Goal: Task Accomplishment & Management: Manage account settings

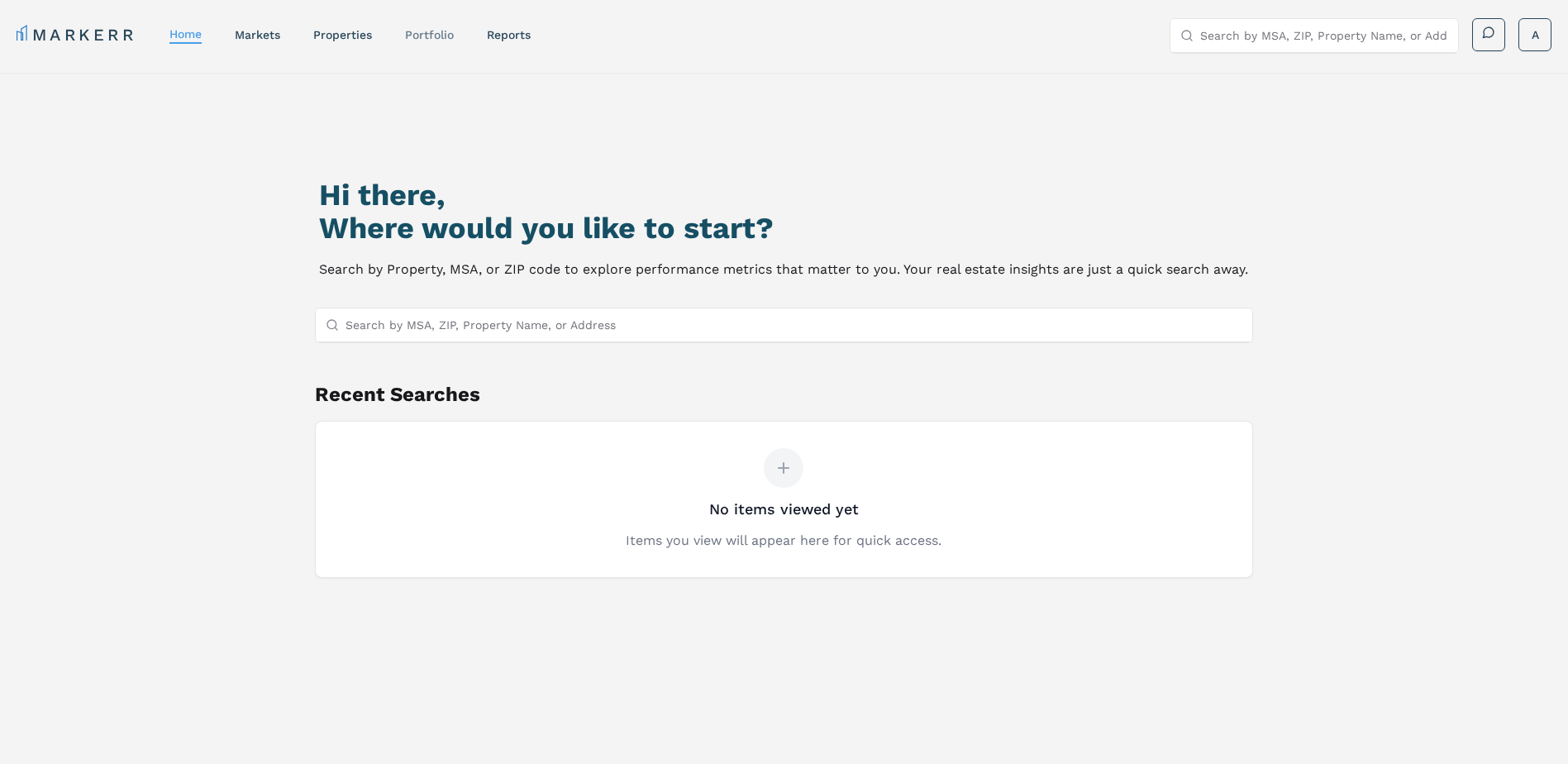
click at [415, 32] on link "Portfolio" at bounding box center [429, 35] width 49 height 13
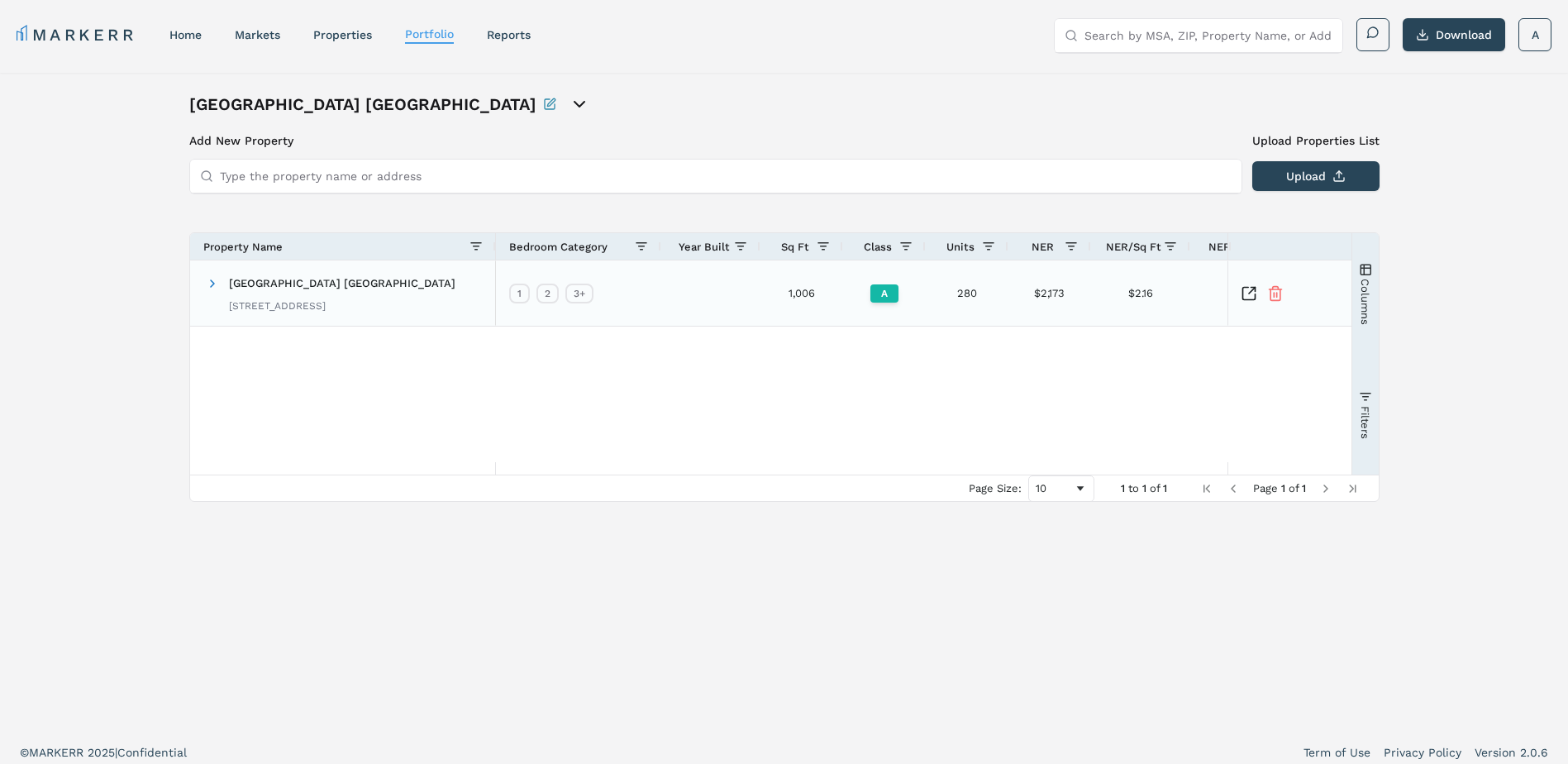
click at [332, 279] on span "Berkshire Aspen Grove" at bounding box center [342, 284] width 227 height 13
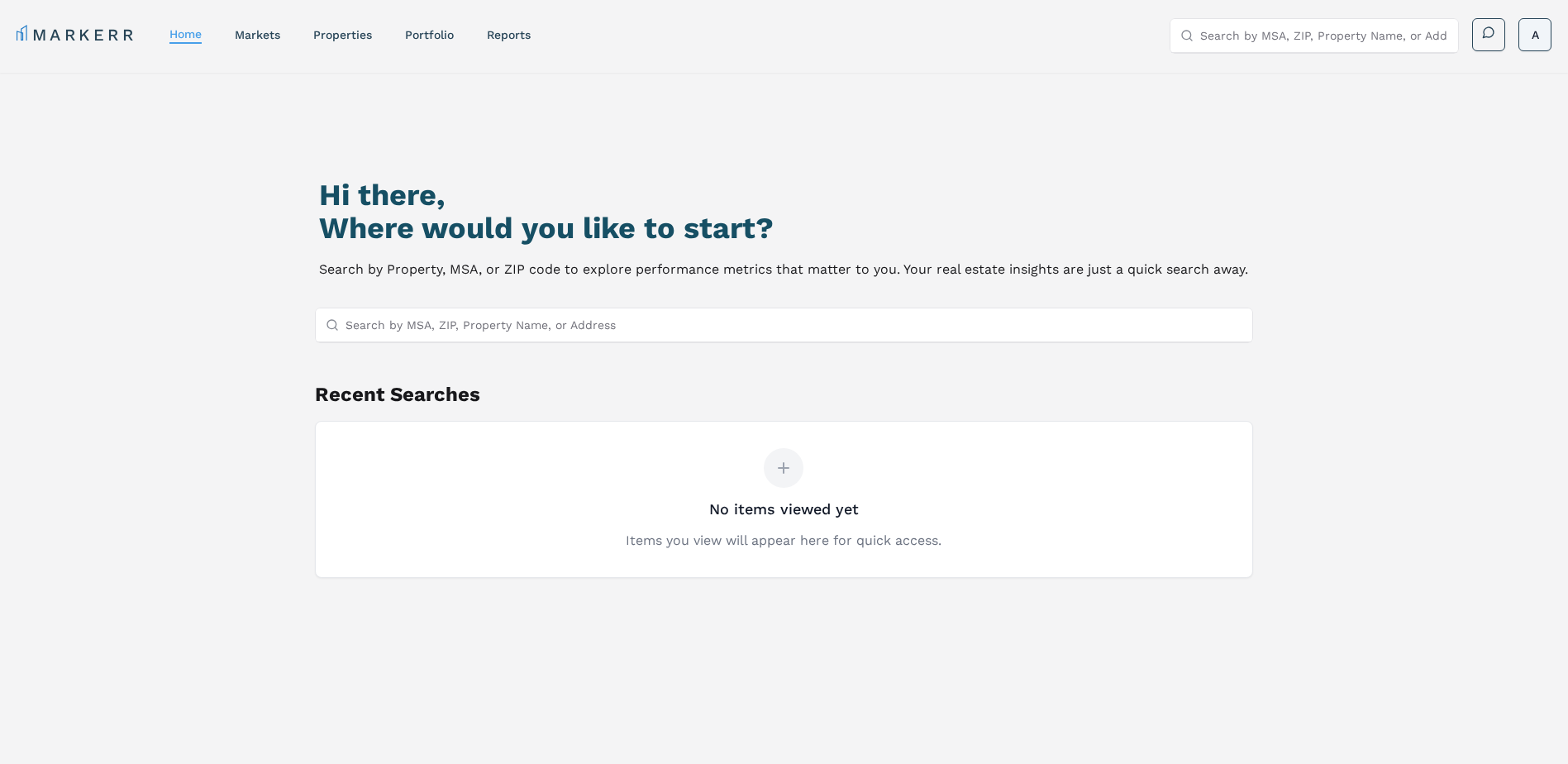
click at [1527, 31] on html "MARKERR home markets properties Portfolio reports Search by MSA, ZIP, Property …" at bounding box center [784, 453] width 1568 height 906
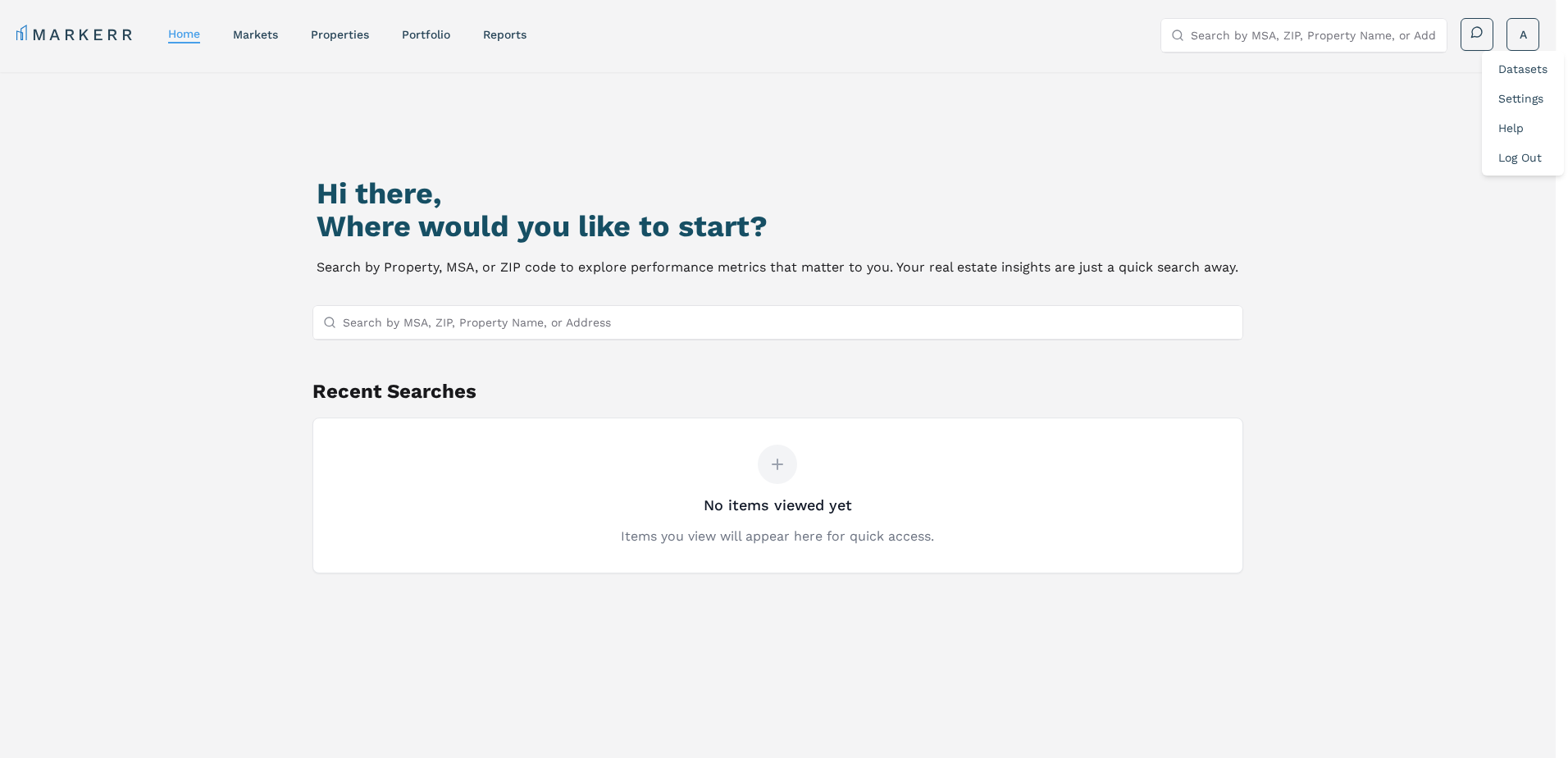
click at [1532, 163] on link "Log Out" at bounding box center [1521, 158] width 44 height 13
